Goal: Transaction & Acquisition: Purchase product/service

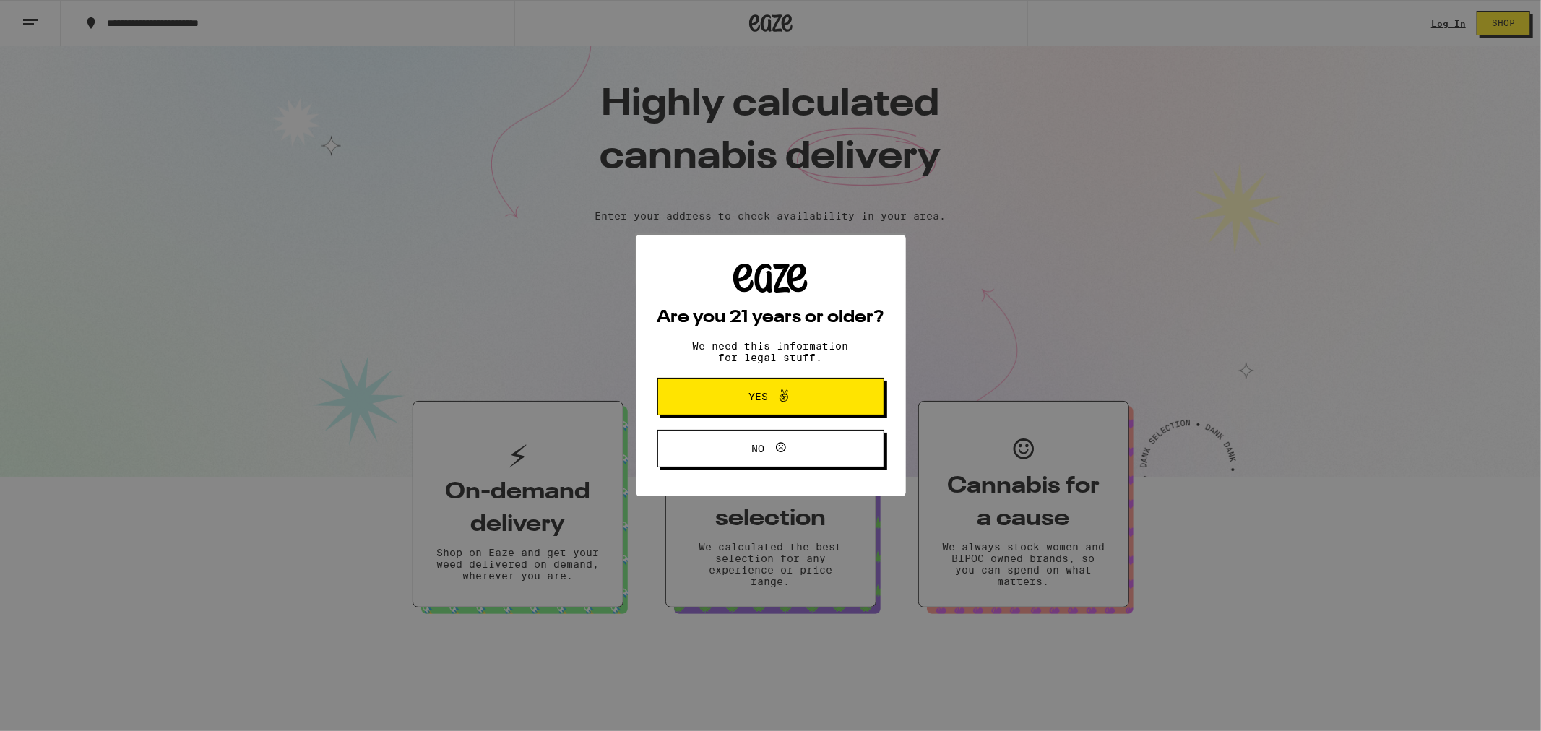
click at [757, 395] on span "Yes" at bounding box center [759, 397] width 20 height 10
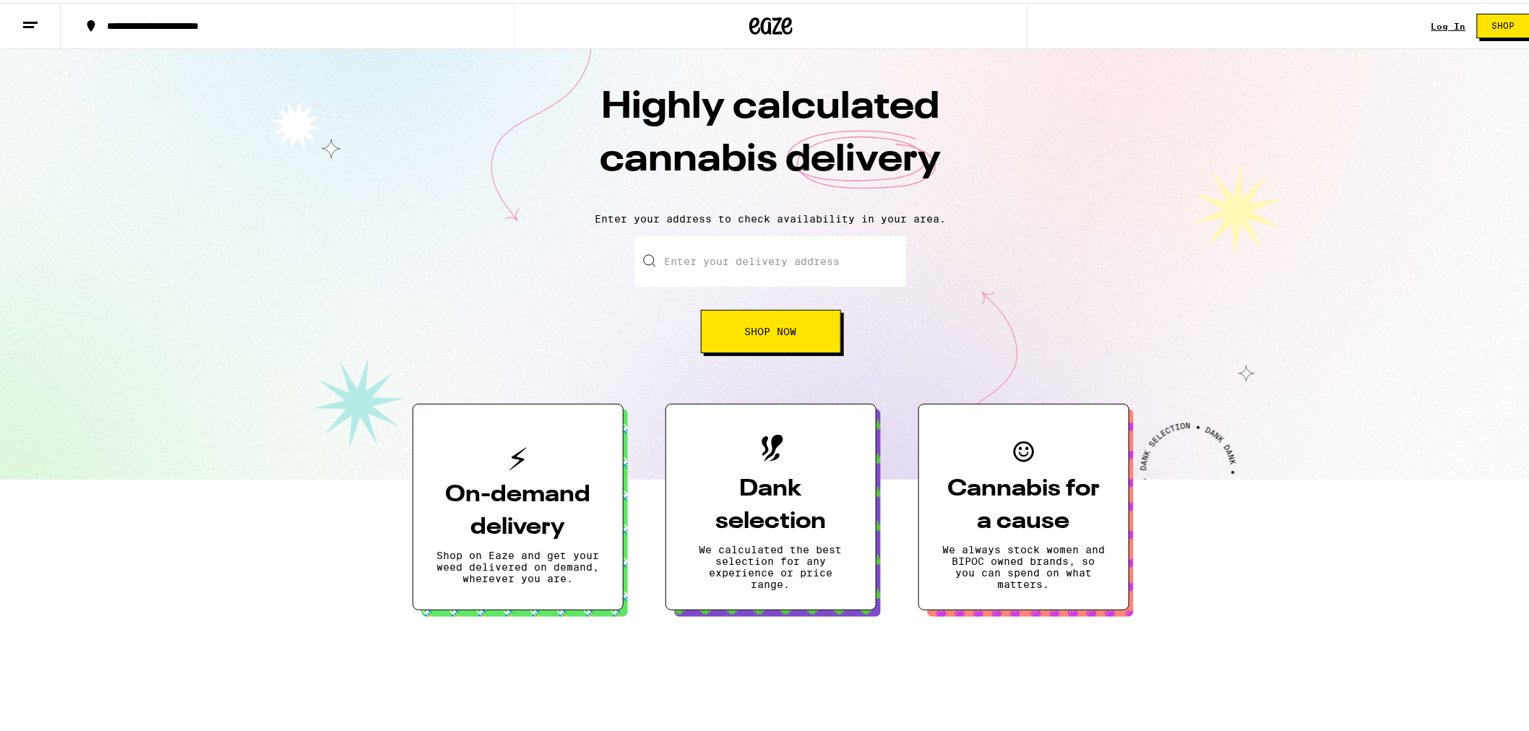
click at [750, 331] on span "Shop Now" at bounding box center [771, 329] width 52 height 10
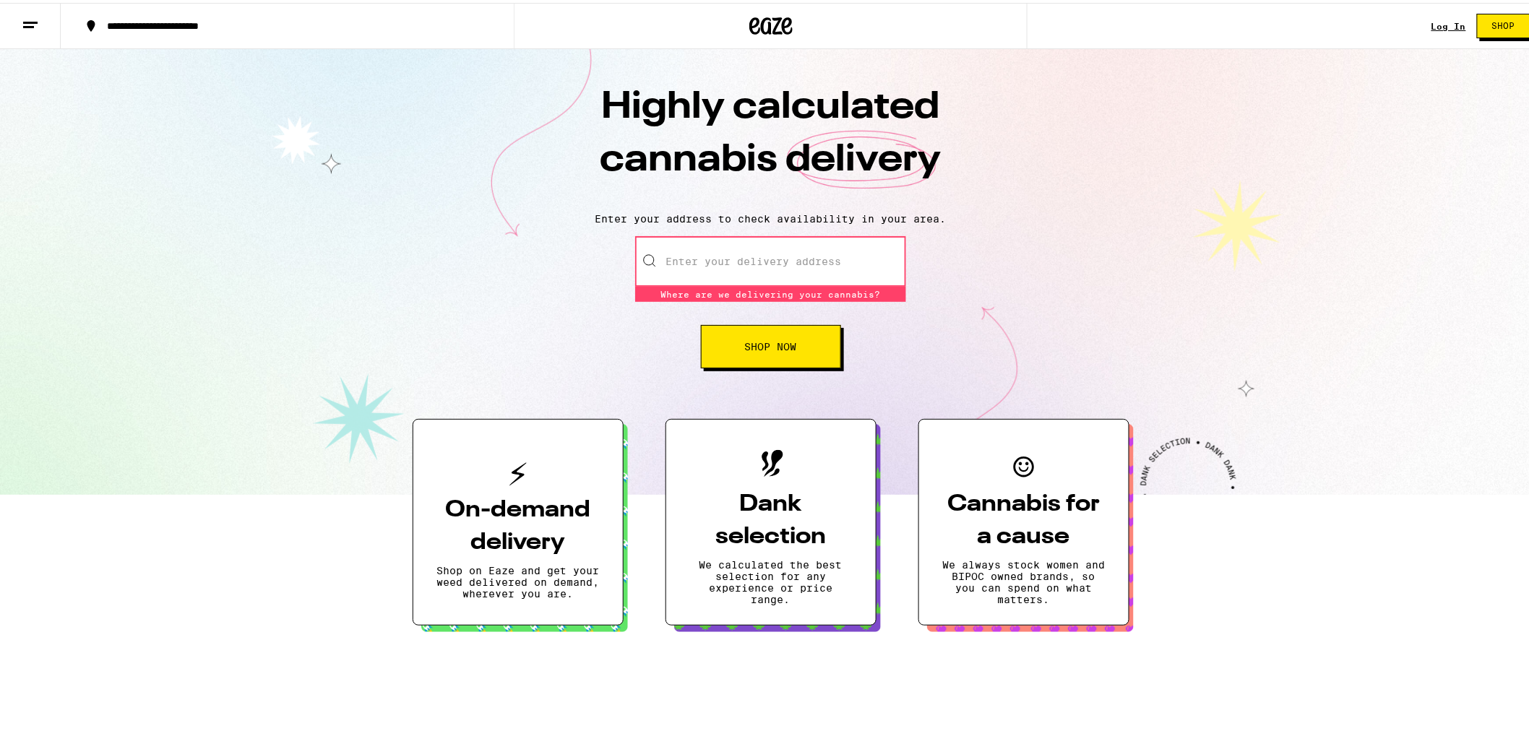
click at [499, 517] on h3 "On-demand delivery" at bounding box center [517, 523] width 163 height 65
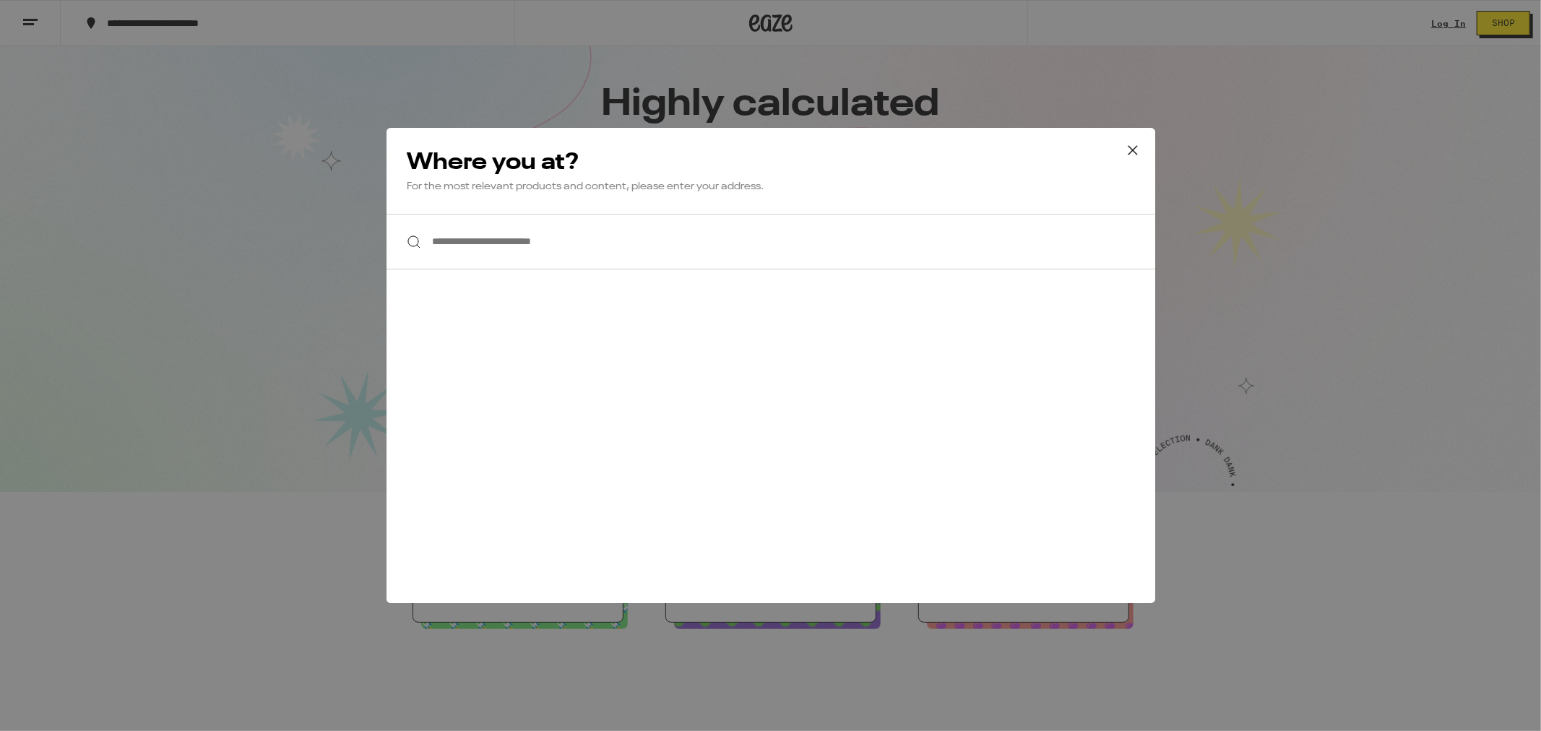
click at [1129, 152] on icon at bounding box center [1133, 150] width 22 height 22
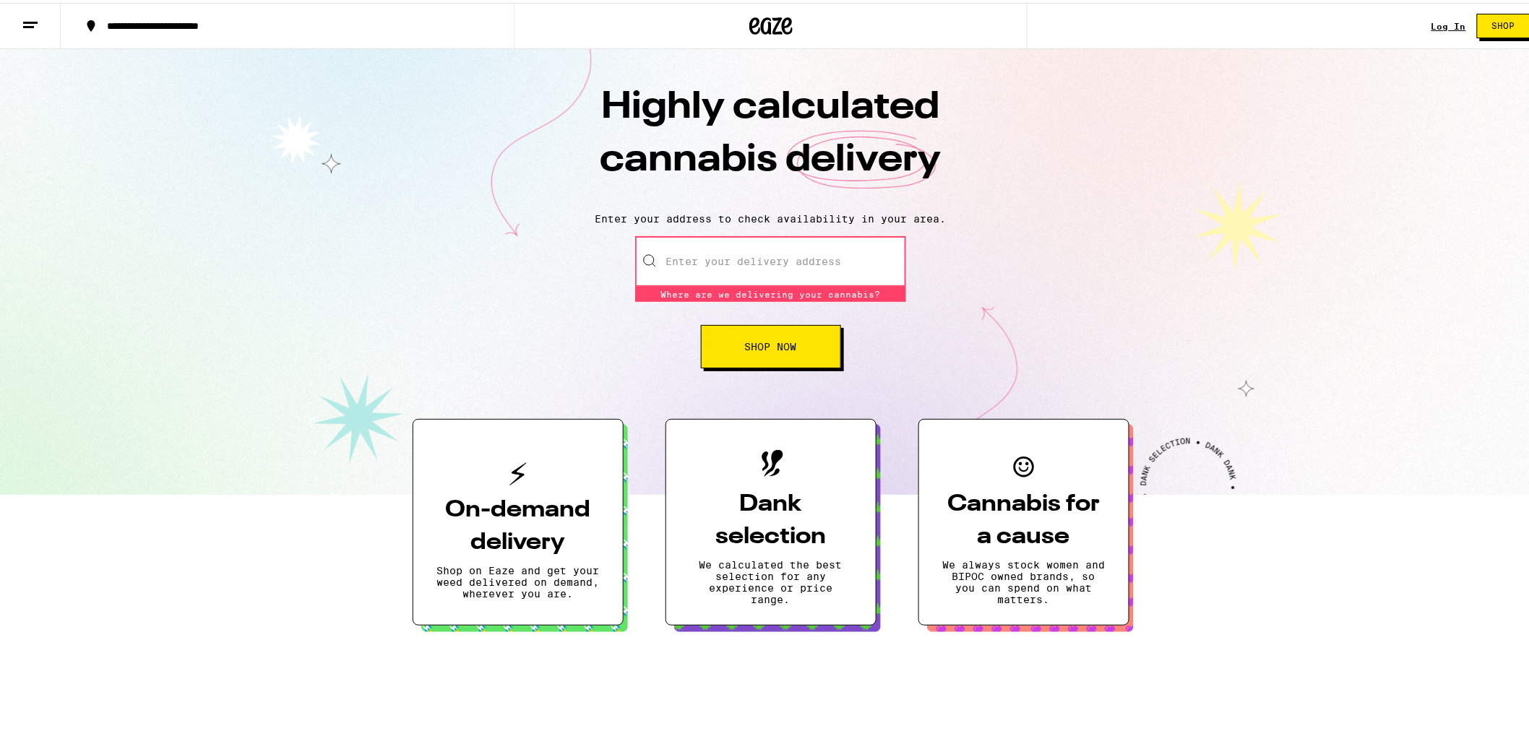
click at [1504, 20] on button "Shop" at bounding box center [1503, 23] width 53 height 25
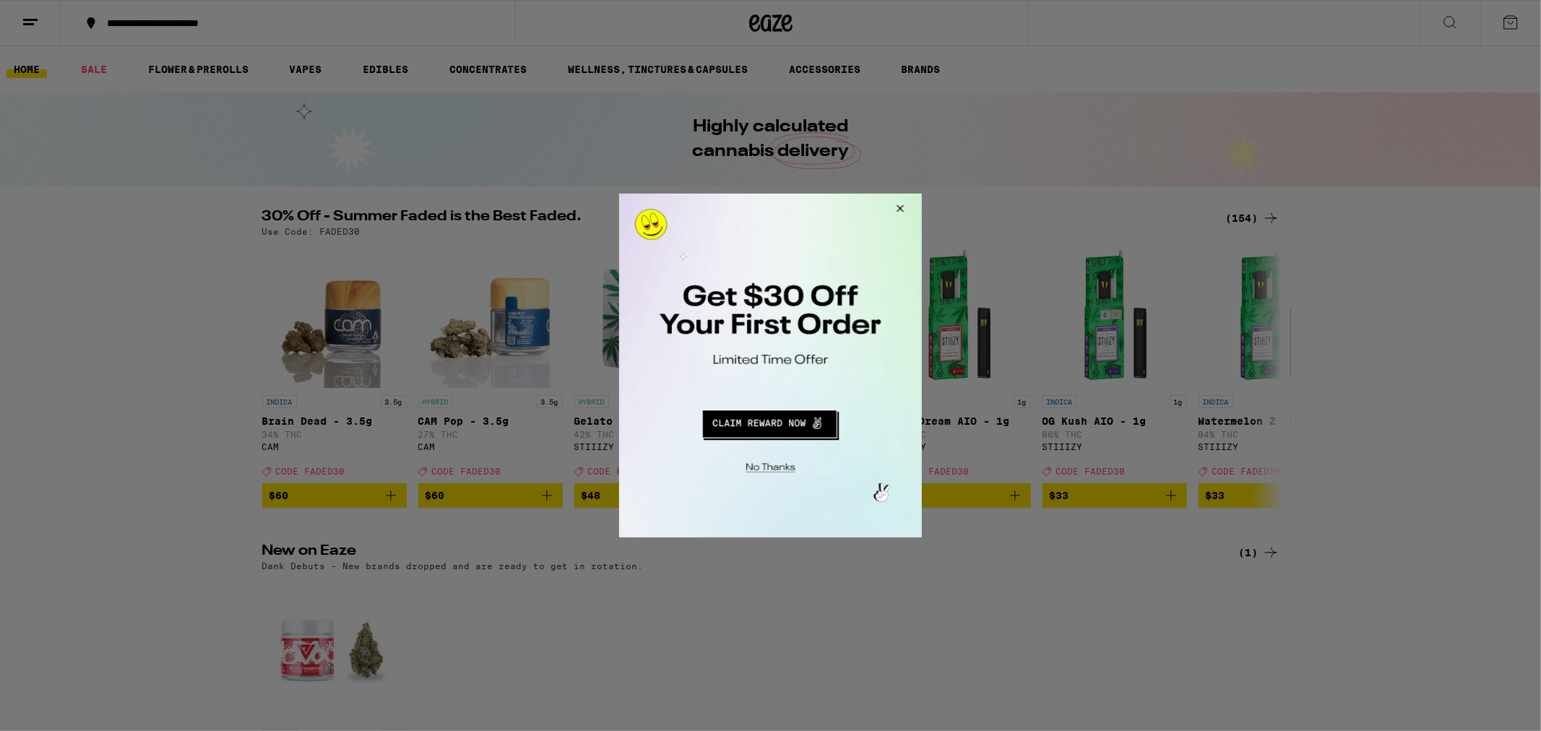
click at [897, 206] on button "Close Modal" at bounding box center [897, 210] width 39 height 35
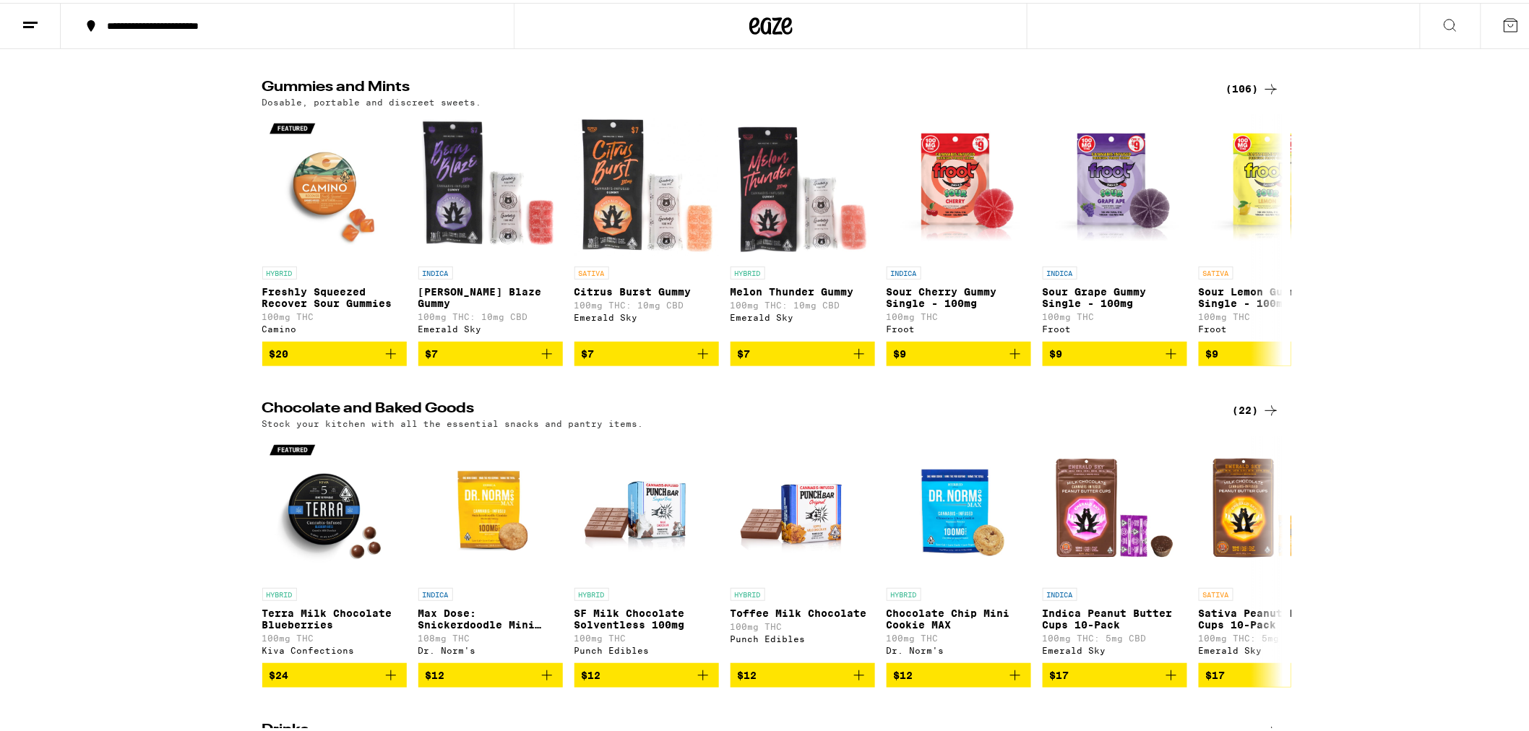
scroll to position [3452, 0]
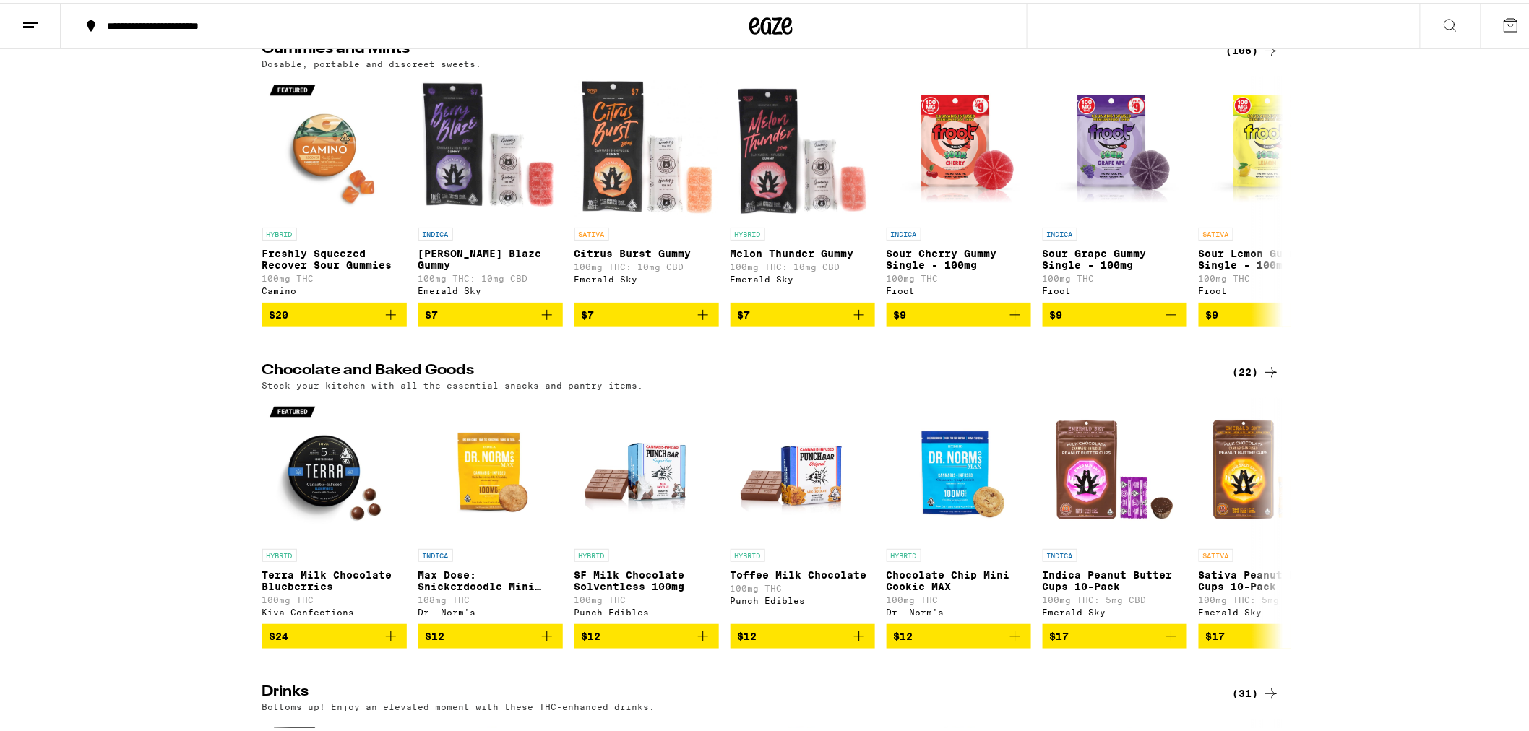
click at [1239, 56] on div "(106)" at bounding box center [1252, 47] width 53 height 17
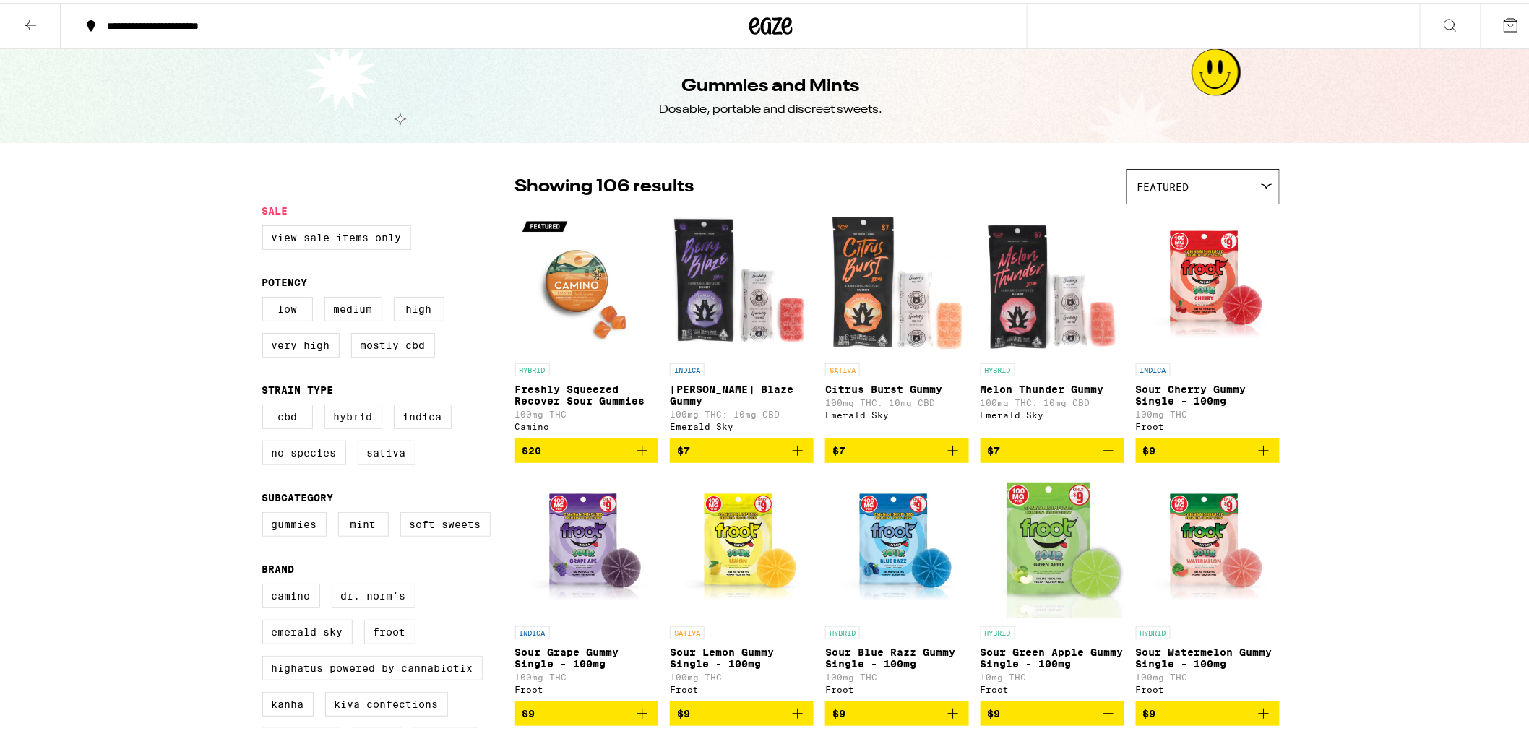
click at [349, 418] on label "Hybrid" at bounding box center [353, 414] width 58 height 25
click at [266, 405] on input "Hybrid" at bounding box center [265, 404] width 1 height 1
checkbox input "true"
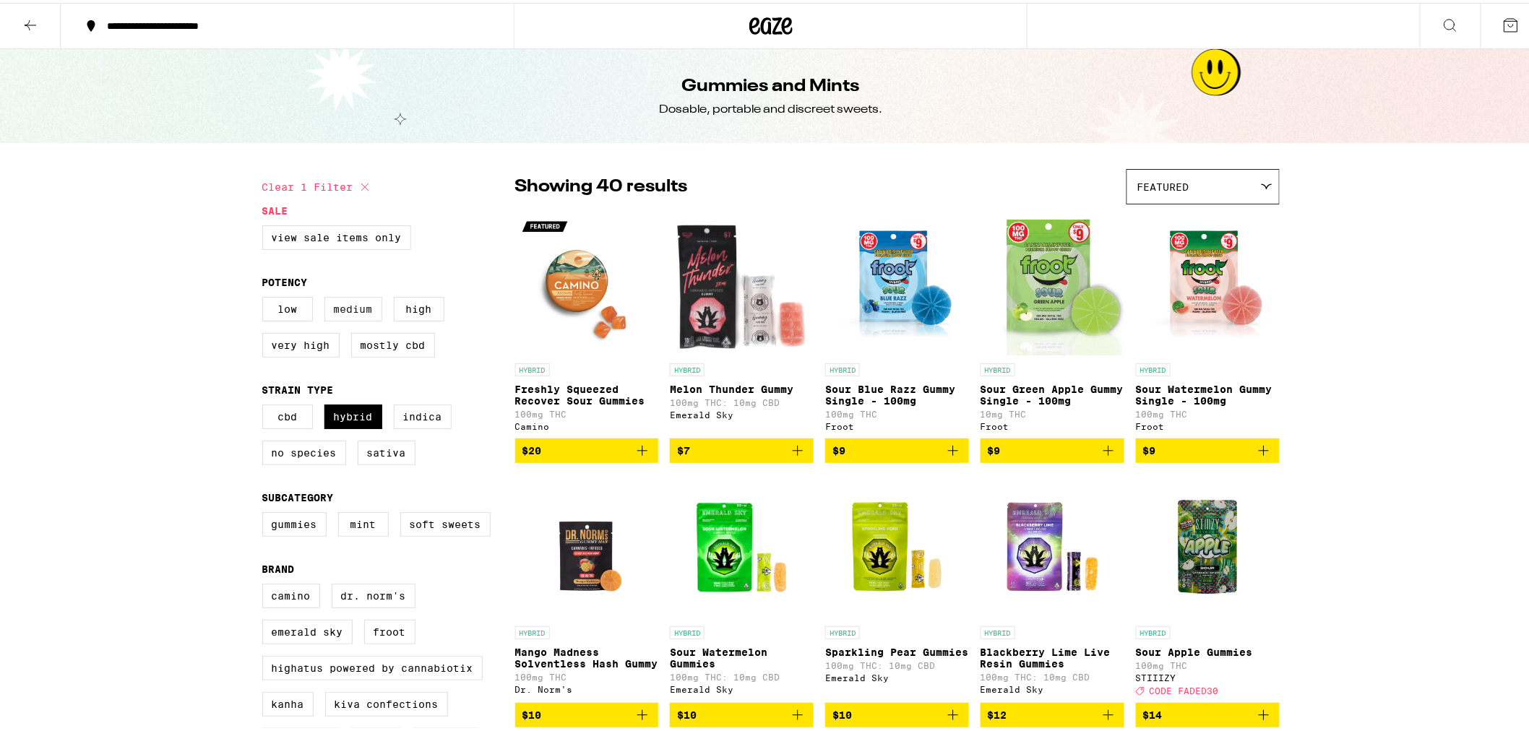
click at [358, 306] on label "Medium" at bounding box center [353, 306] width 58 height 25
click at [266, 297] on input "Medium" at bounding box center [265, 296] width 1 height 1
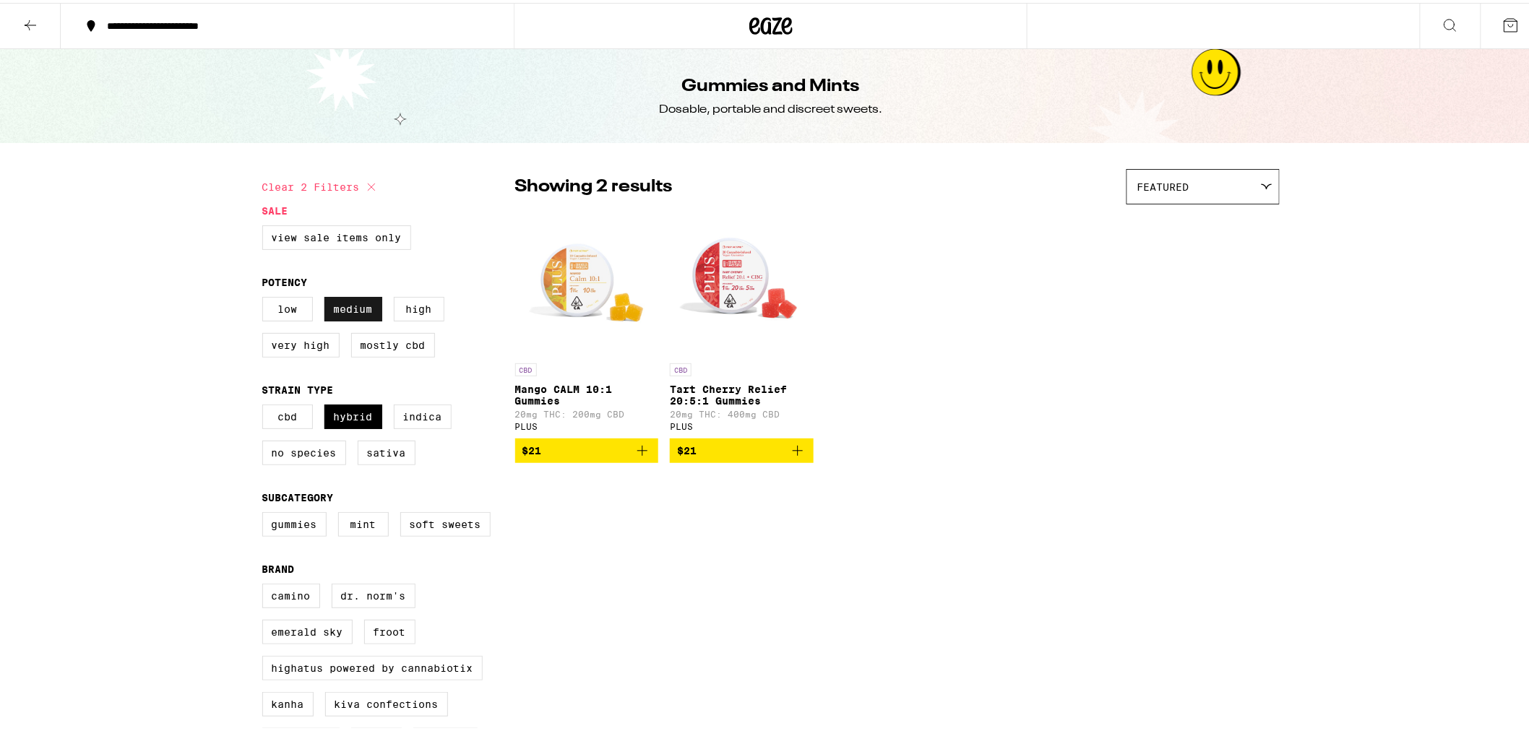
click at [348, 311] on label "Medium" at bounding box center [353, 306] width 58 height 25
click at [266, 297] on input "Medium" at bounding box center [265, 296] width 1 height 1
checkbox input "false"
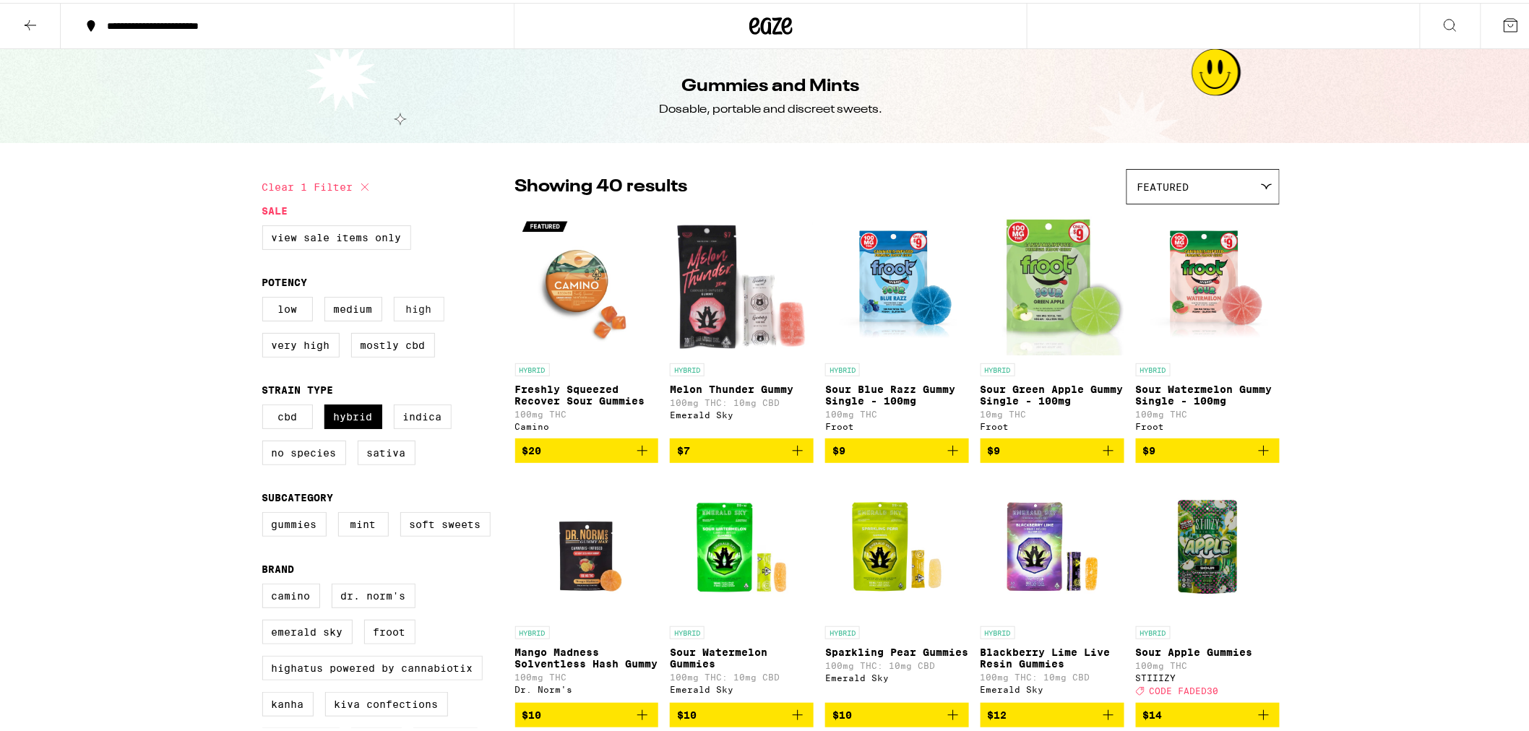
click at [402, 306] on label "High" at bounding box center [419, 306] width 51 height 25
click at [266, 297] on input "High" at bounding box center [265, 296] width 1 height 1
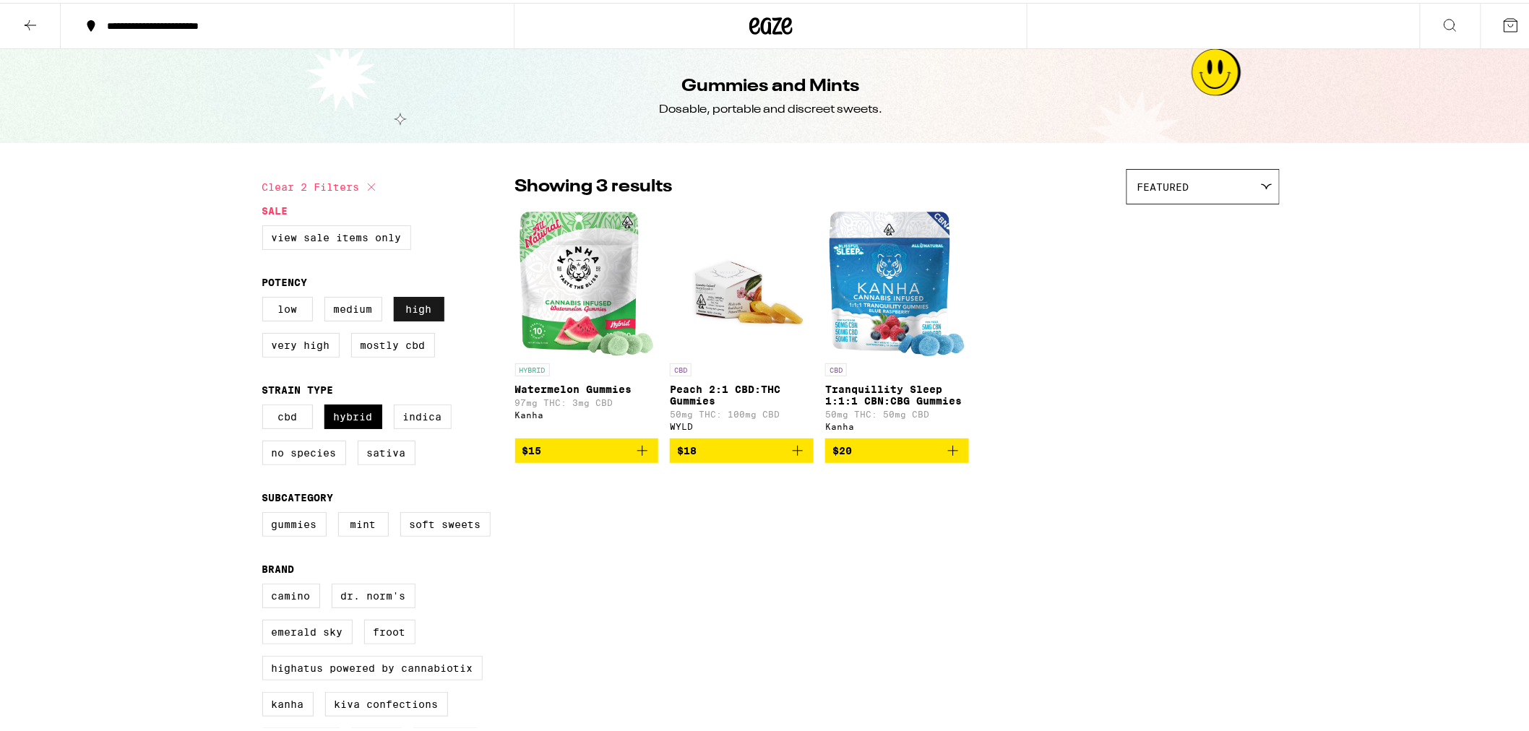
click at [402, 306] on label "High" at bounding box center [419, 306] width 51 height 25
click at [266, 297] on input "High" at bounding box center [265, 296] width 1 height 1
checkbox input "false"
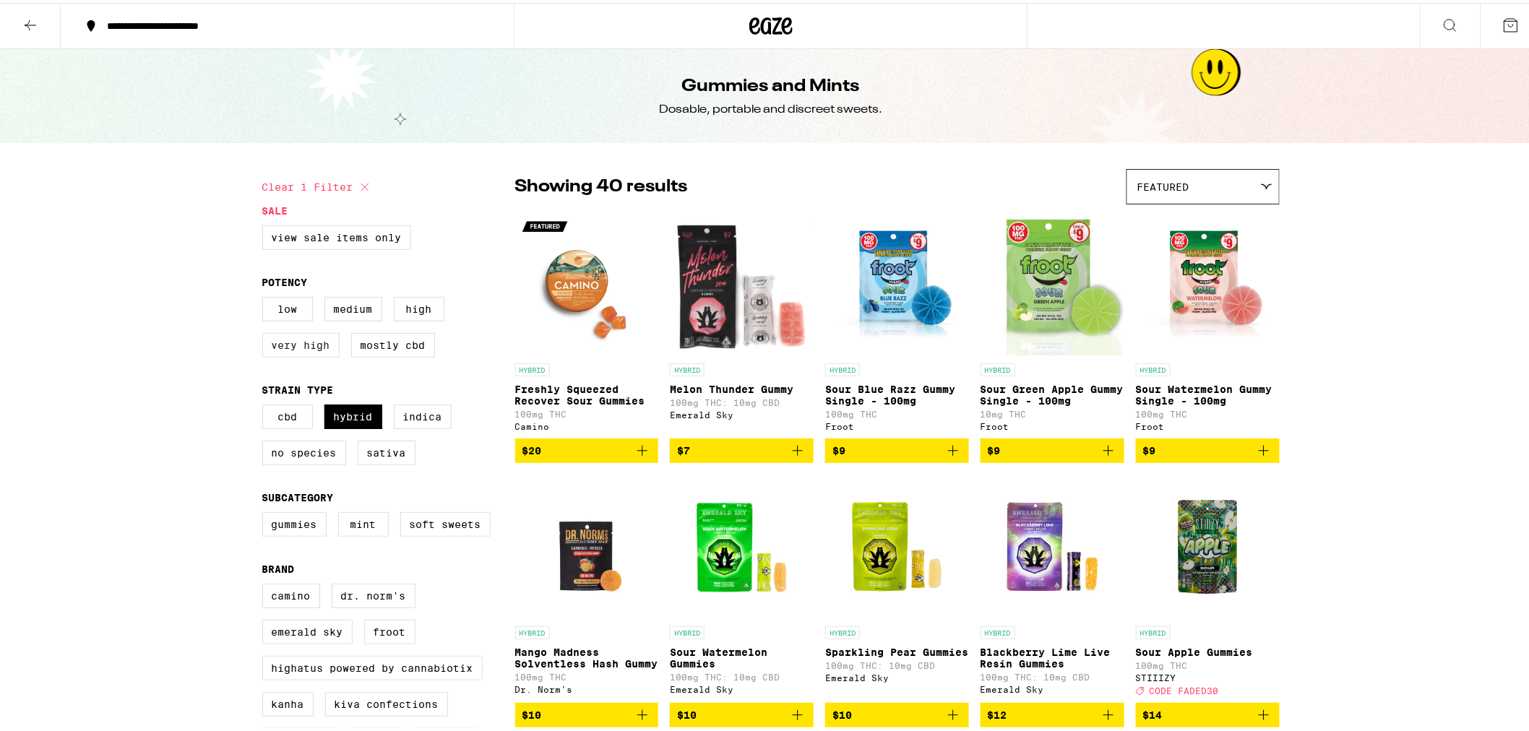
click at [283, 350] on label "Very High" at bounding box center [300, 342] width 77 height 25
click at [266, 297] on input "Very High" at bounding box center [265, 296] width 1 height 1
checkbox input "true"
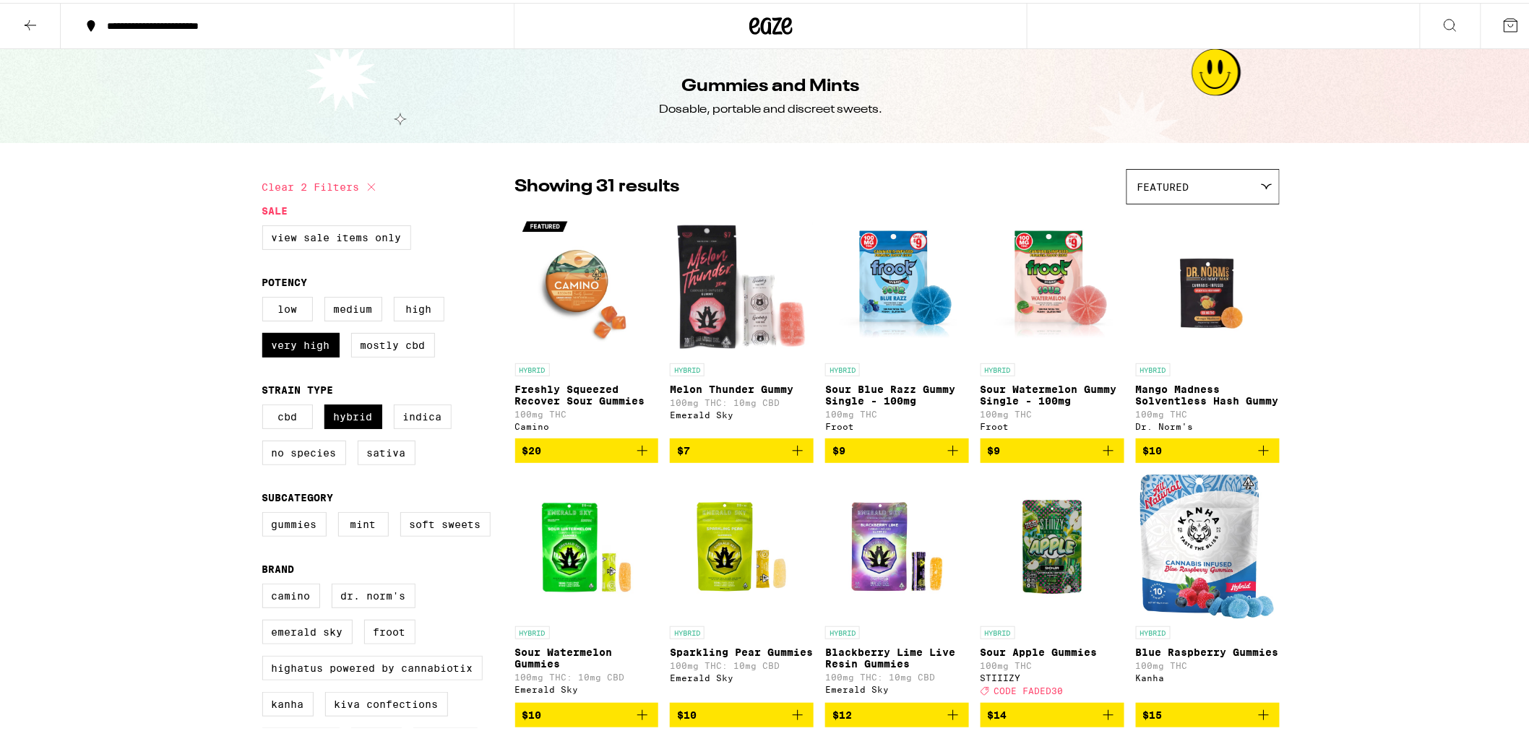
click at [537, 392] on p "Freshly Squeezed Recover Sour Gummies" at bounding box center [587, 392] width 144 height 23
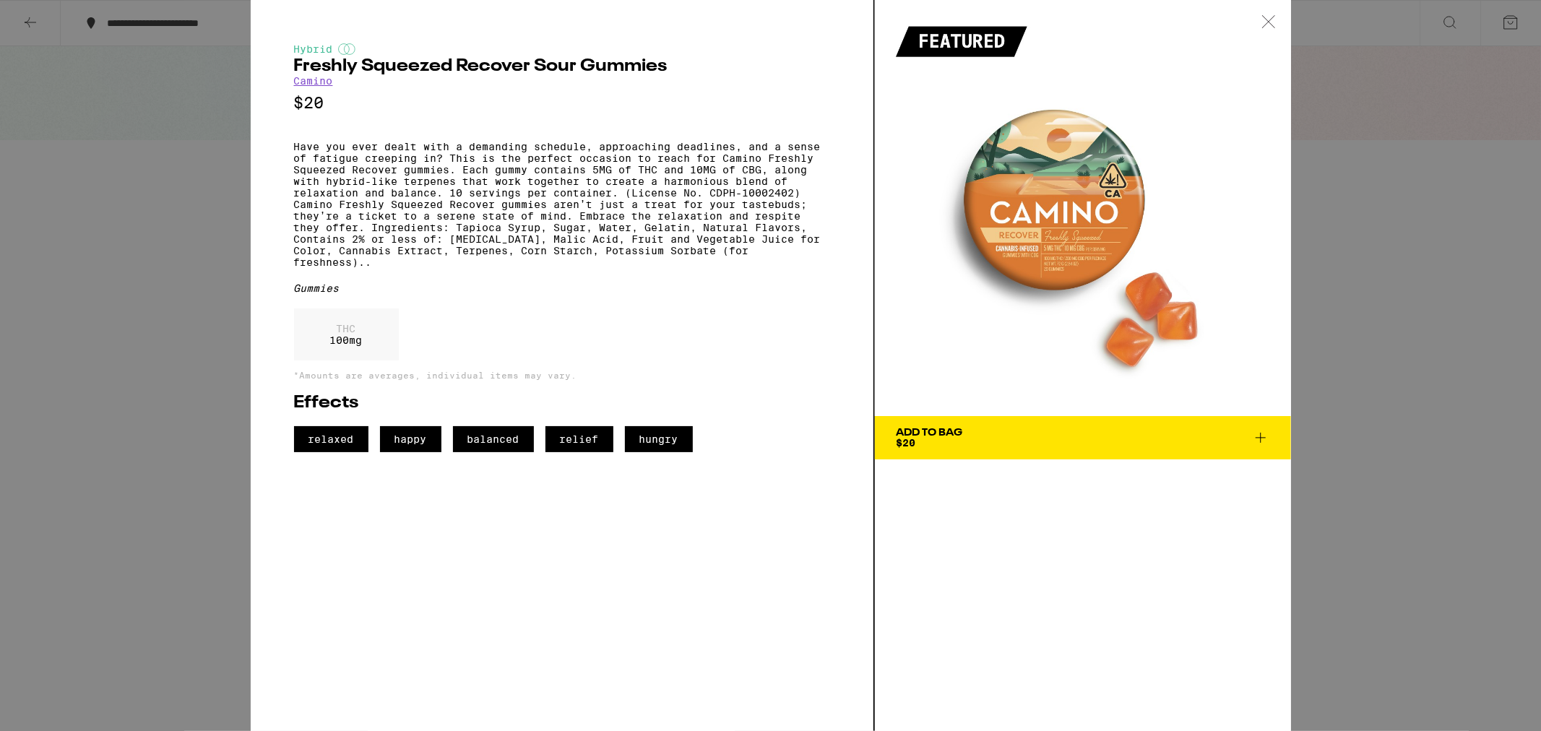
click at [1262, 18] on icon at bounding box center [1269, 21] width 14 height 13
